Goal: Complete application form: Complete application form

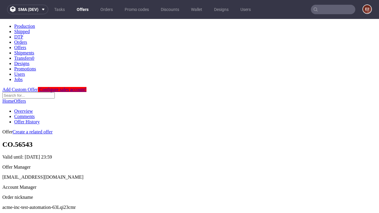
scroll to position [59, 0]
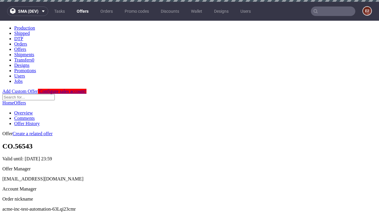
scroll to position [2, 0]
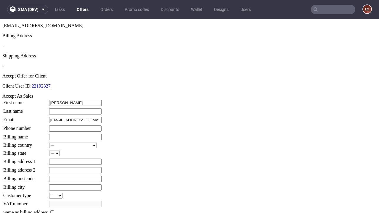
type input "[PERSON_NAME]"
type input "Bosco"
type input "1509813888"
type input "Ibrahim_Wiza90"
select select "13"
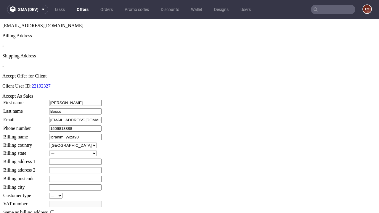
select select "132"
type input "Ibrahim_Wiza90"
type input "[STREET_ADDRESS][PERSON_NAME]"
type input "CY0 7QZ"
type input "[PERSON_NAME][GEOGRAPHIC_DATA]"
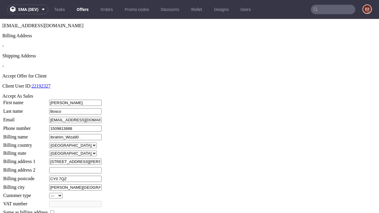
click at [54, 211] on input "checkbox" at bounding box center [52, 213] width 4 height 4
checkbox input "true"
type input "Ibrahim_Wiza90"
select select "13"
type input "[STREET_ADDRESS][PERSON_NAME]"
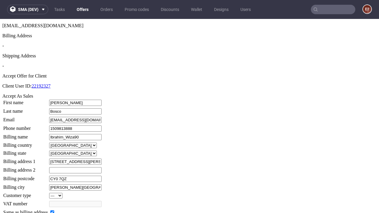
type input "CY0 7QZ"
type input "[PERSON_NAME][GEOGRAPHIC_DATA]"
select select "132"
